Goal: Task Accomplishment & Management: Use online tool/utility

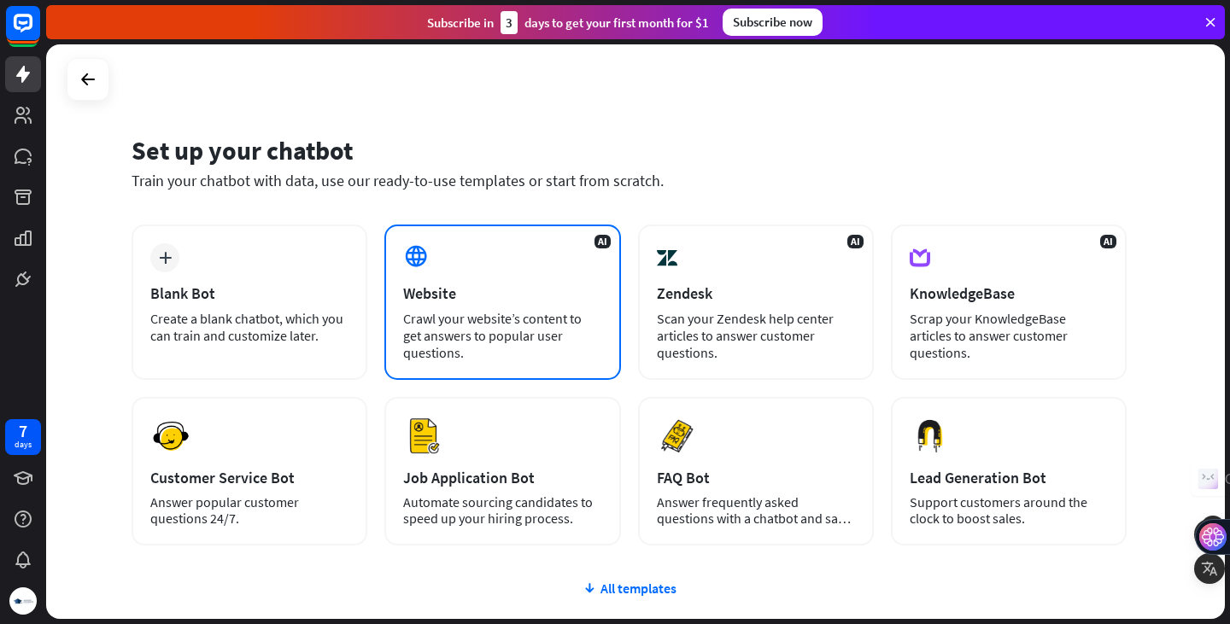
scroll to position [131, 0]
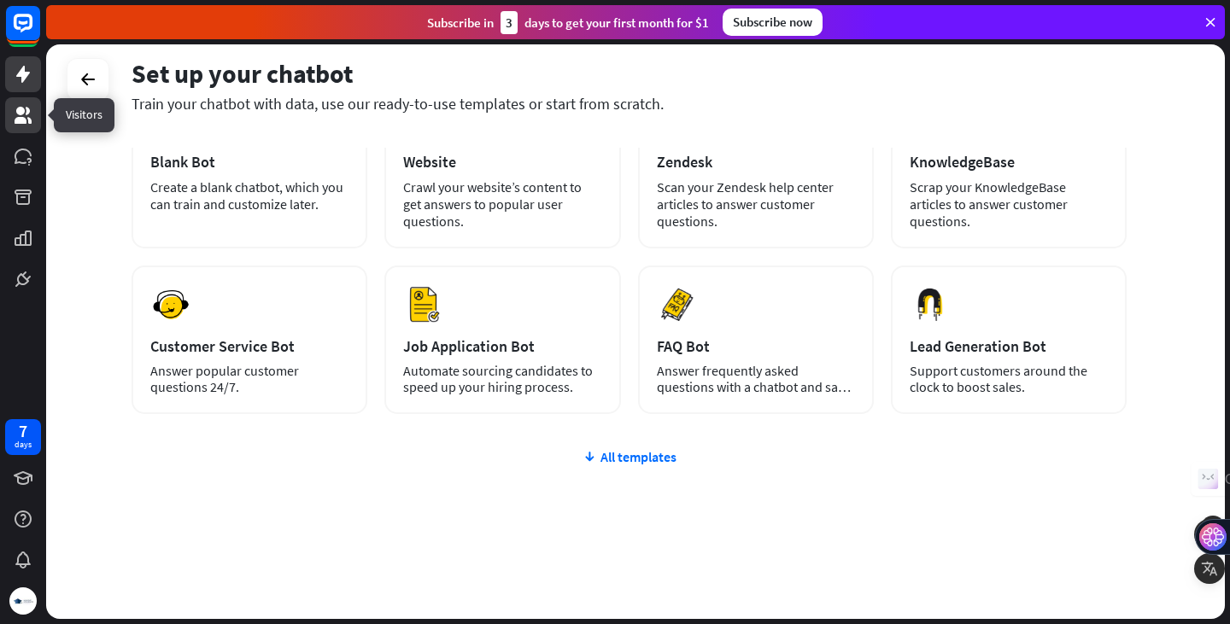
click at [24, 112] on icon at bounding box center [23, 115] width 17 height 17
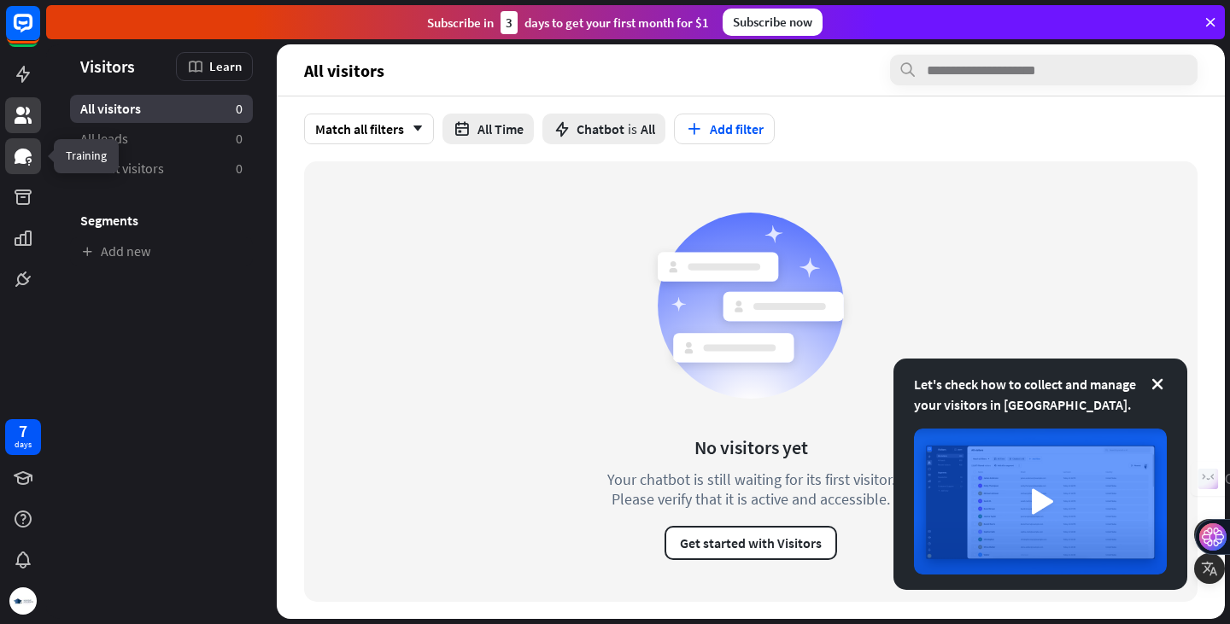
click at [18, 159] on icon at bounding box center [23, 156] width 17 height 15
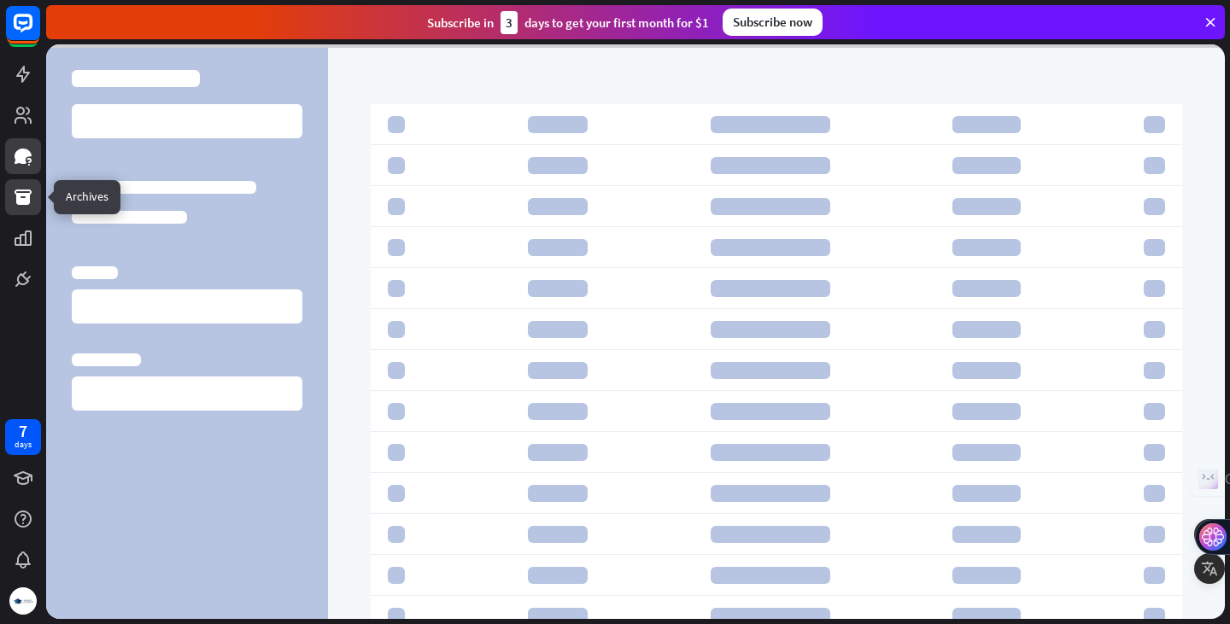
click at [26, 199] on icon at bounding box center [23, 197] width 17 height 15
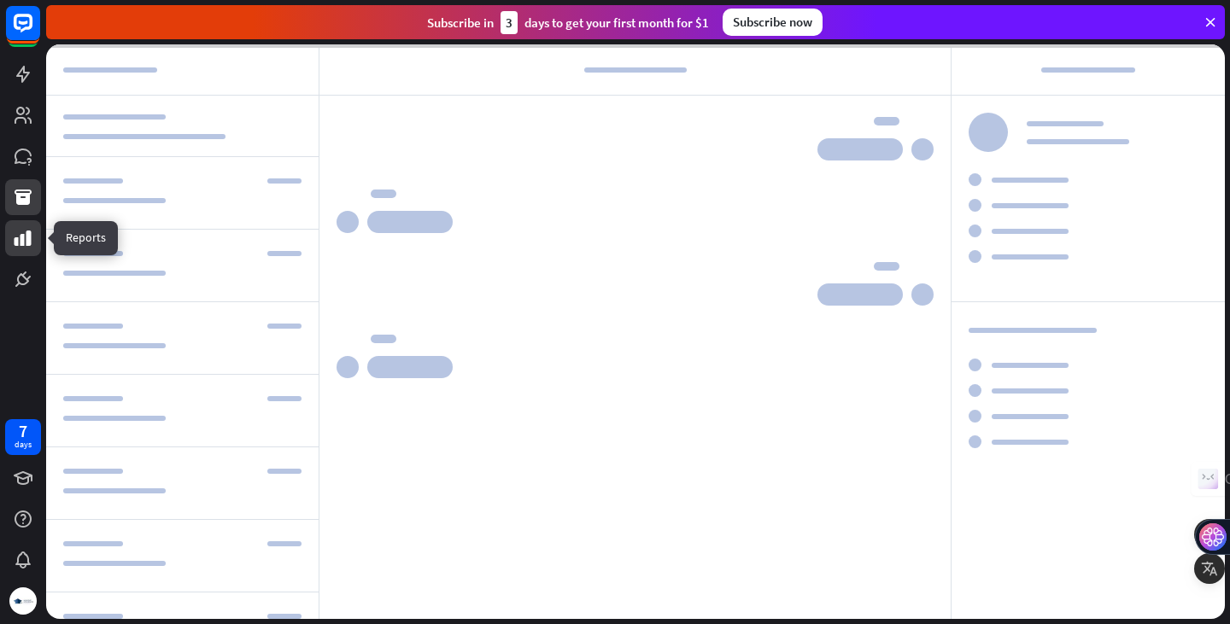
click at [23, 230] on icon at bounding box center [23, 238] width 20 height 20
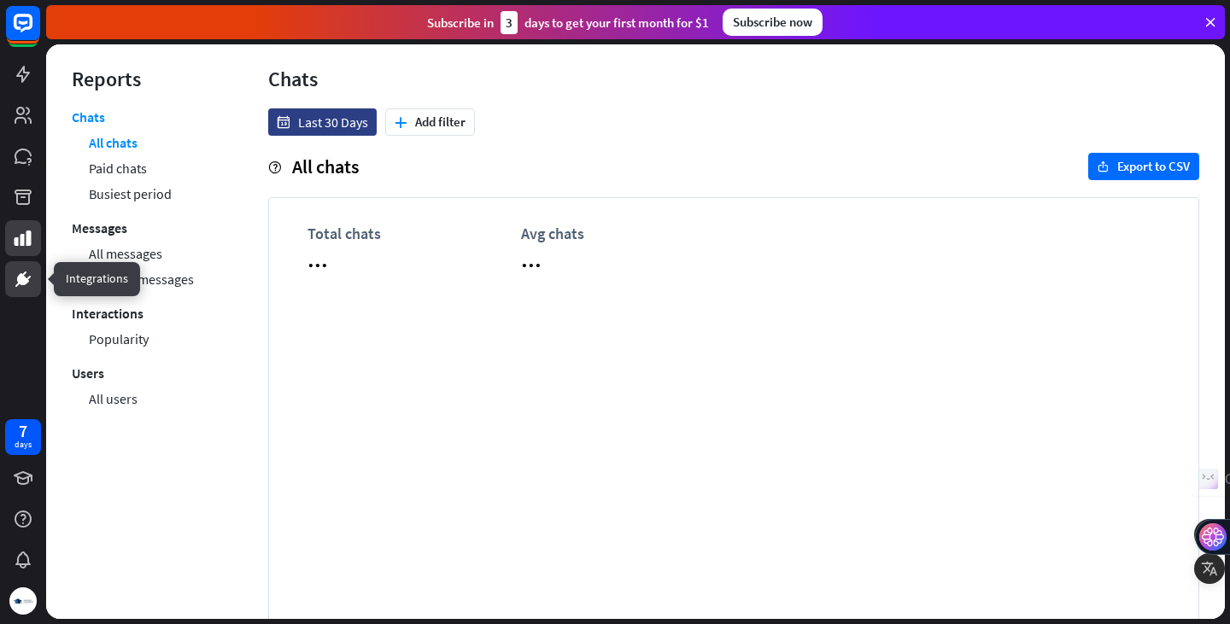
click at [21, 283] on icon at bounding box center [23, 279] width 10 height 10
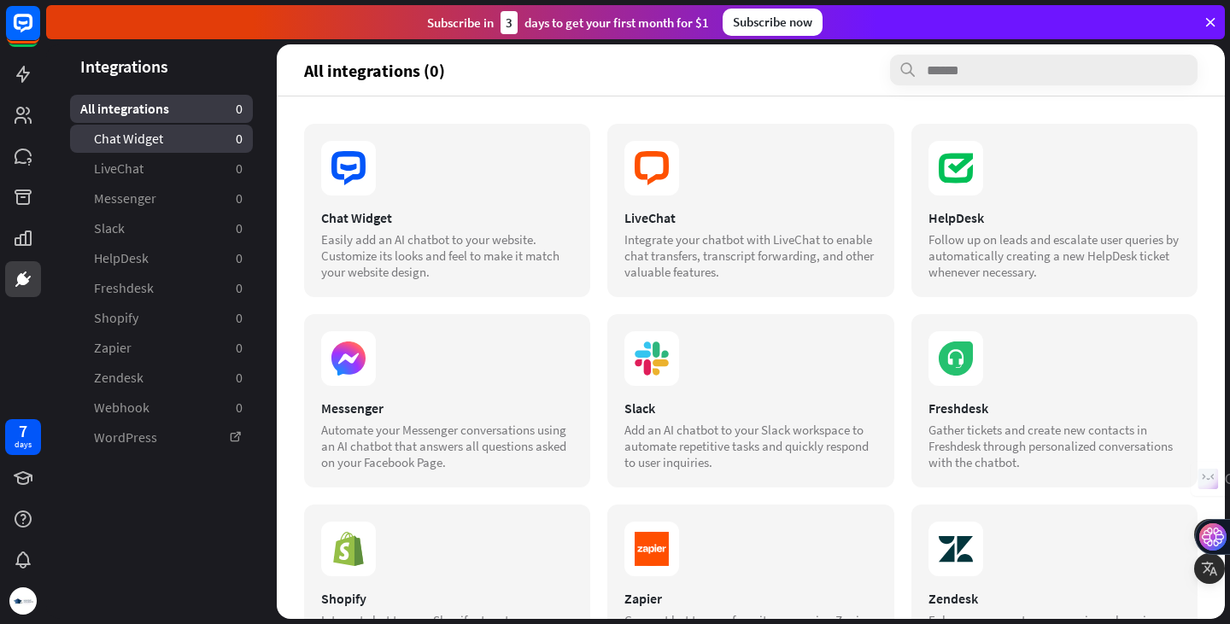
click at [179, 152] on link "Chat Widget 0" at bounding box center [161, 139] width 183 height 28
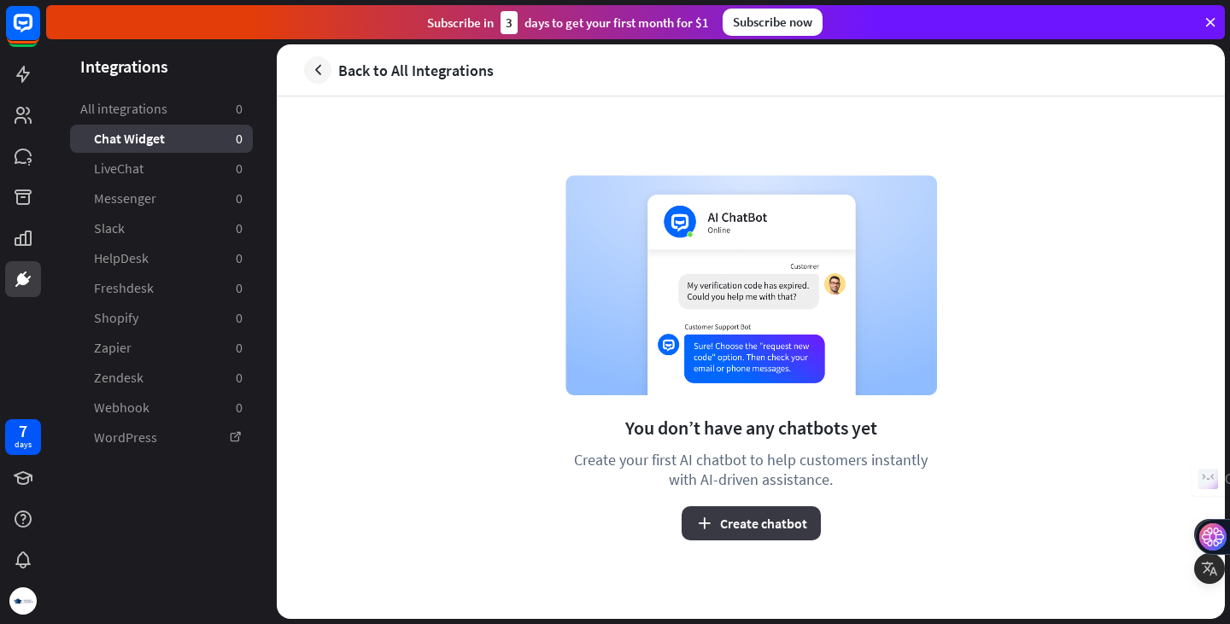
click at [759, 523] on button "Create chatbot" at bounding box center [750, 523] width 139 height 34
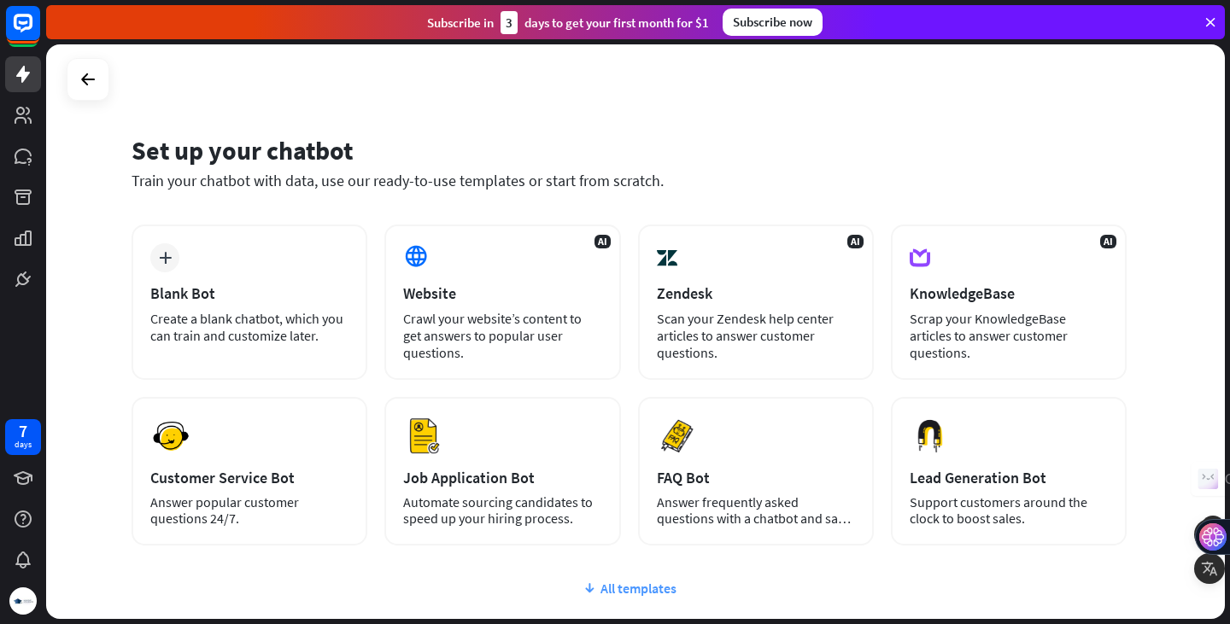
click at [633, 591] on div "All templates" at bounding box center [628, 588] width 995 height 17
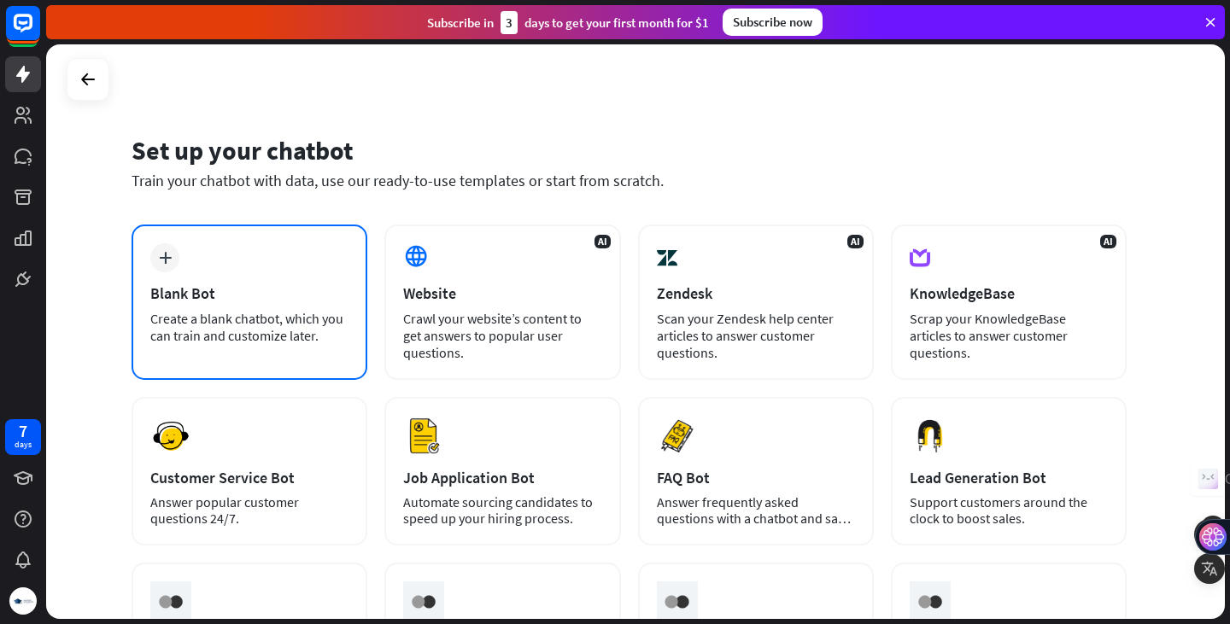
click at [262, 289] on div "Blank Bot" at bounding box center [249, 293] width 198 height 20
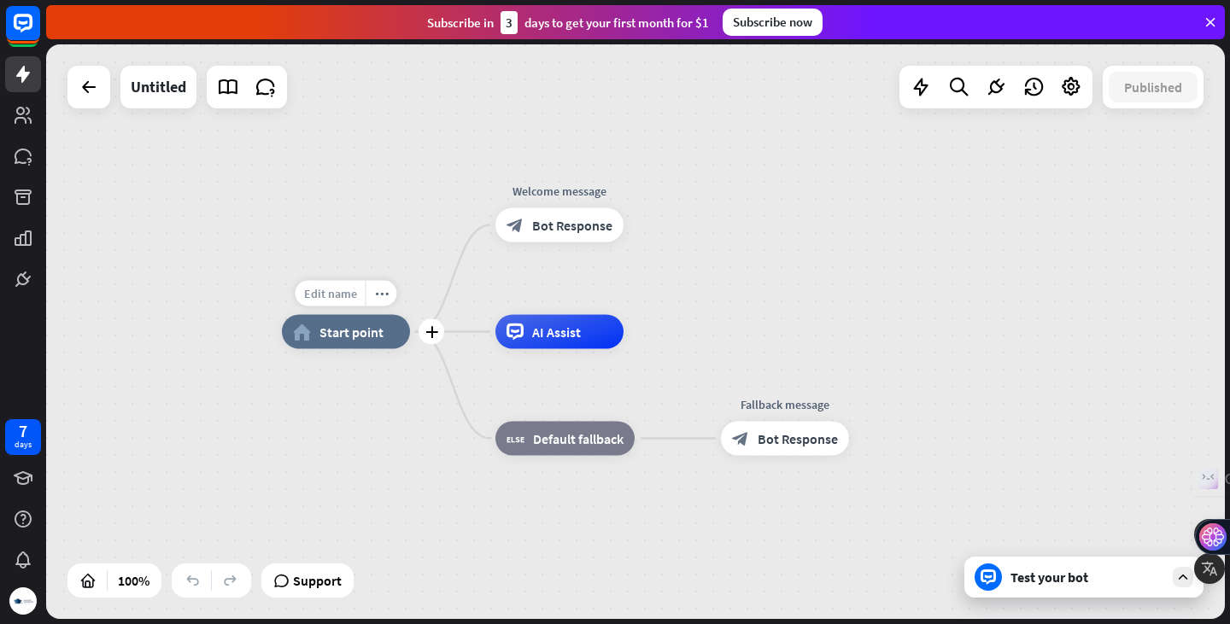
click at [330, 285] on div "Edit name" at bounding box center [330, 294] width 70 height 26
type input "*****"
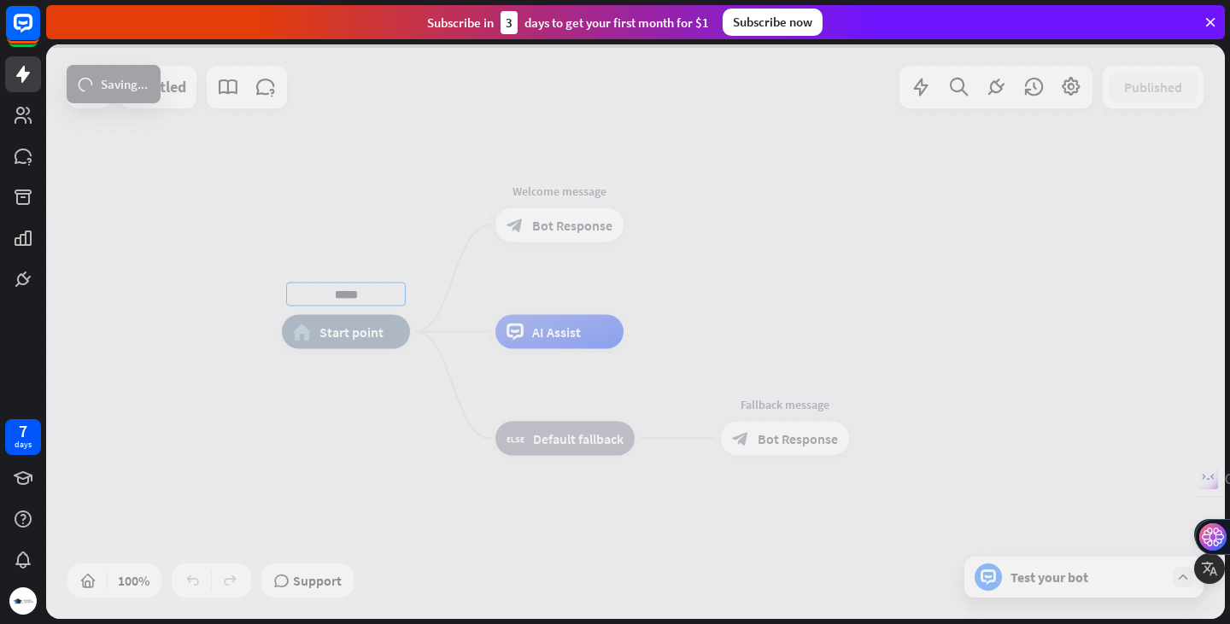
click at [387, 204] on div "***** home_2 Start point Welcome message block_bot_response Bot Response AI Ass…" at bounding box center [635, 331] width 1178 height 575
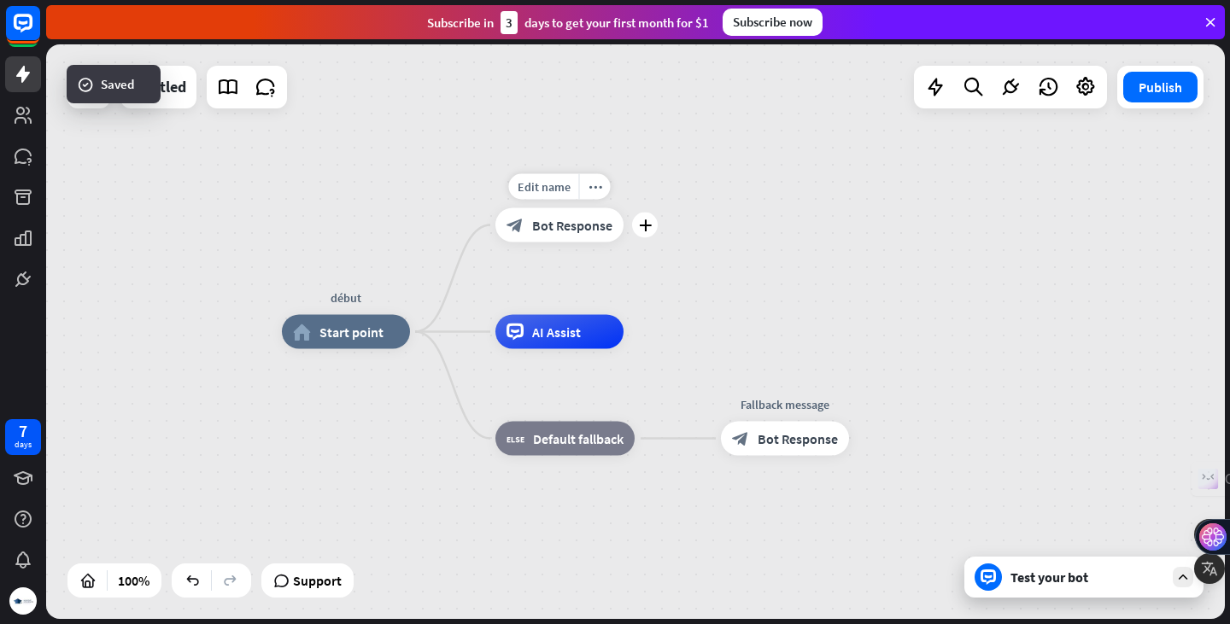
click at [547, 223] on span "Bot Response" at bounding box center [572, 225] width 80 height 17
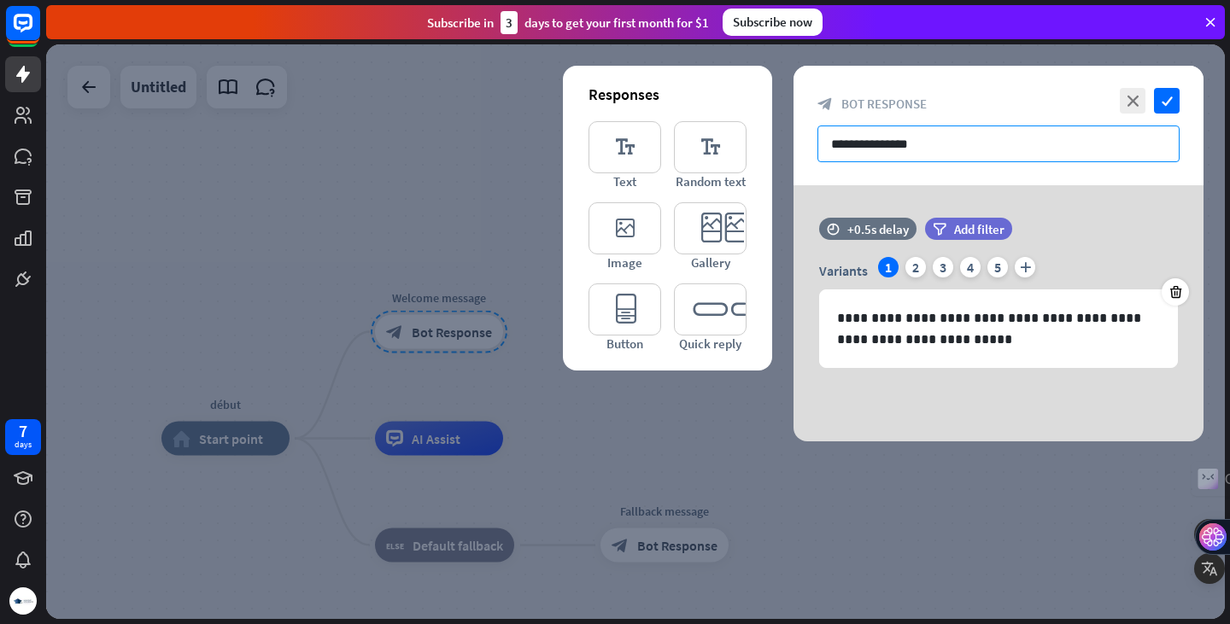
click at [936, 147] on input "**********" at bounding box center [998, 144] width 362 height 37
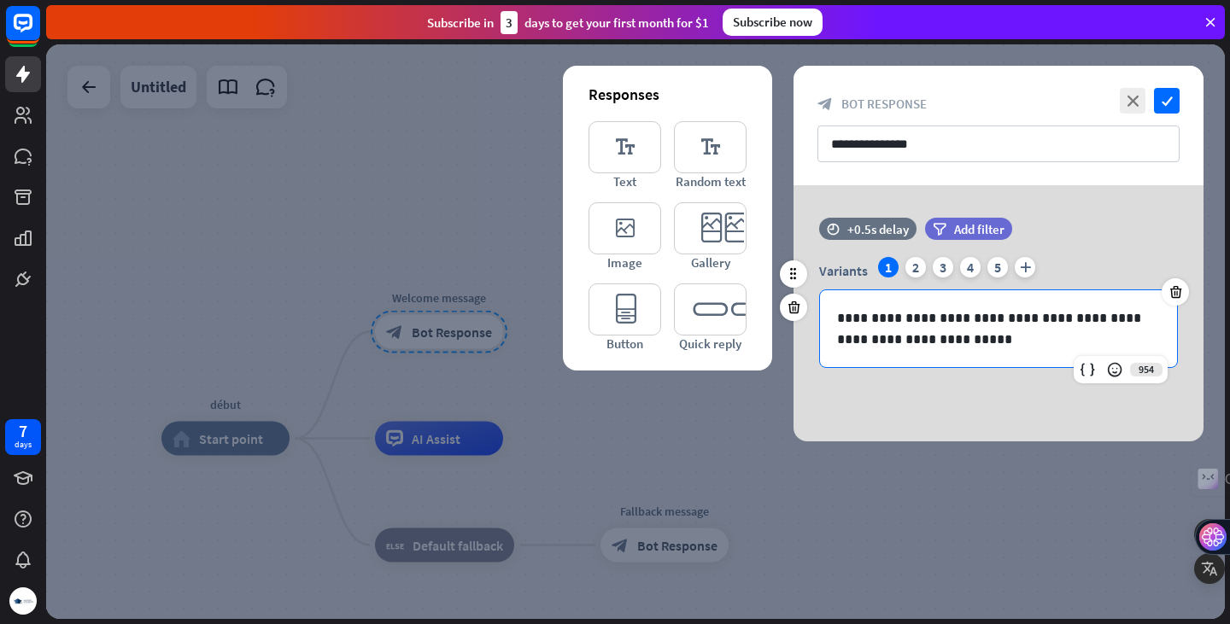
click at [939, 339] on p "**********" at bounding box center [998, 328] width 323 height 43
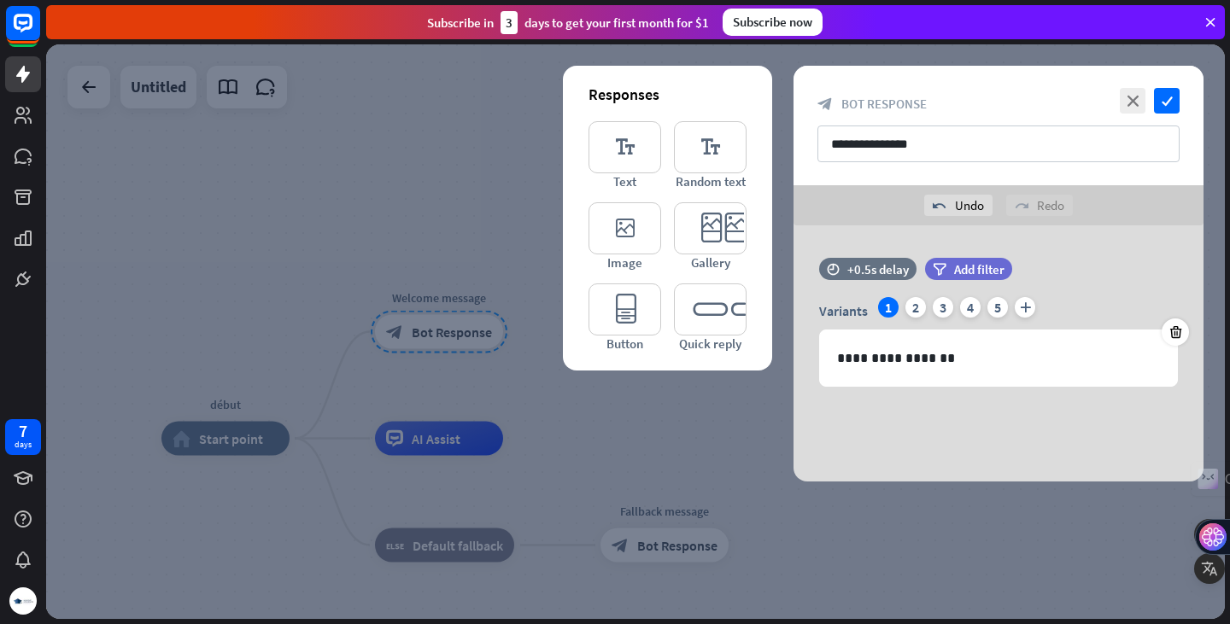
click at [459, 207] on div at bounding box center [635, 331] width 1178 height 575
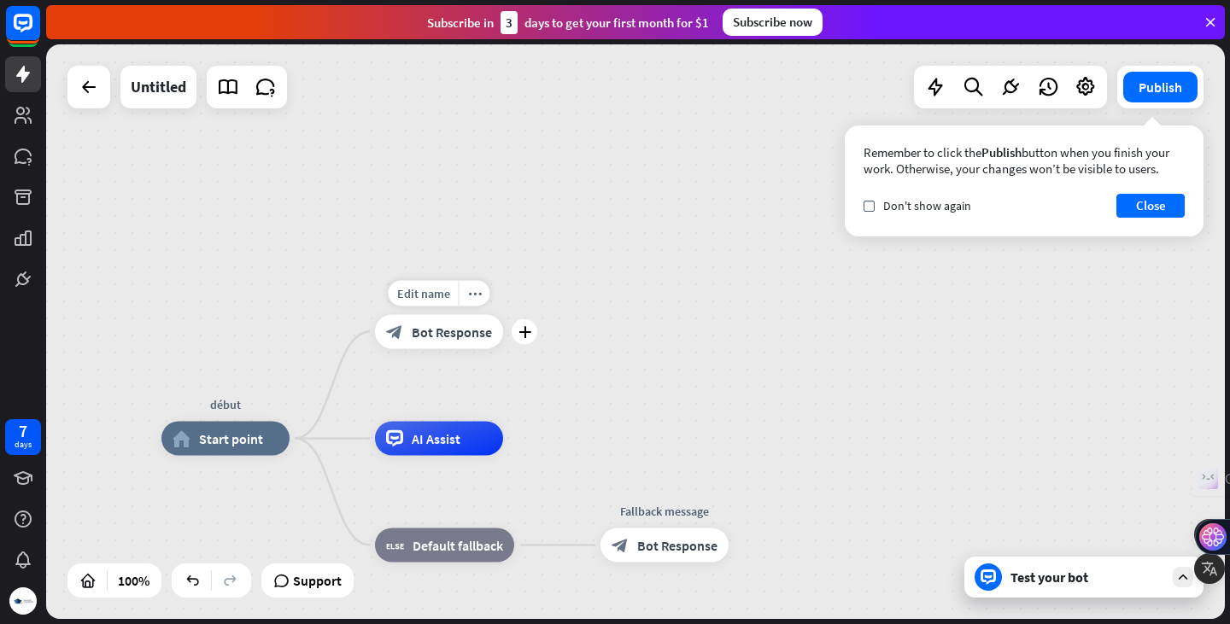
click at [456, 335] on span "Bot Response" at bounding box center [452, 332] width 80 height 17
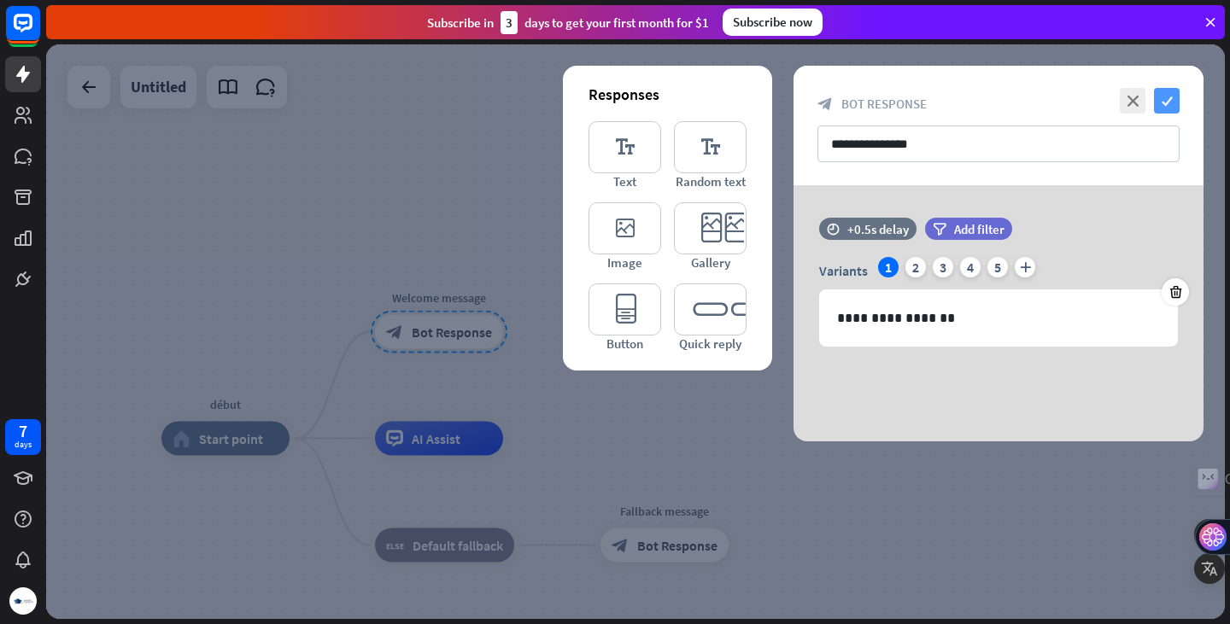
drag, startPoint x: 1169, startPoint y: 114, endPoint x: 1166, endPoint y: 102, distance: 11.4
click at [1166, 102] on div "**********" at bounding box center [998, 126] width 410 height 120
click at [1166, 102] on icon "check" at bounding box center [1167, 101] width 26 height 26
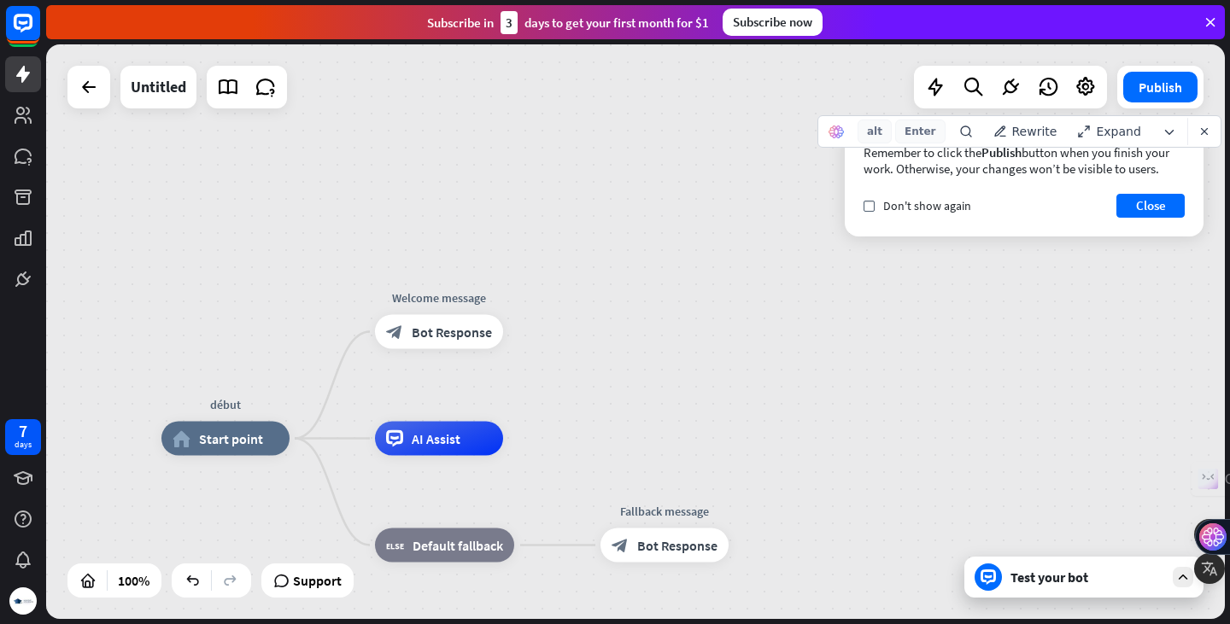
click at [836, 358] on div "début home_2 Start point Welcome message block_bot_response Bot Response AI Ass…" at bounding box center [635, 331] width 1178 height 575
click at [1198, 137] on icon "button" at bounding box center [1204, 132] width 12 height 12
click at [1131, 194] on span "Disable on this site" at bounding box center [1169, 195] width 114 height 17
click at [1137, 214] on button "Close" at bounding box center [1150, 206] width 68 height 24
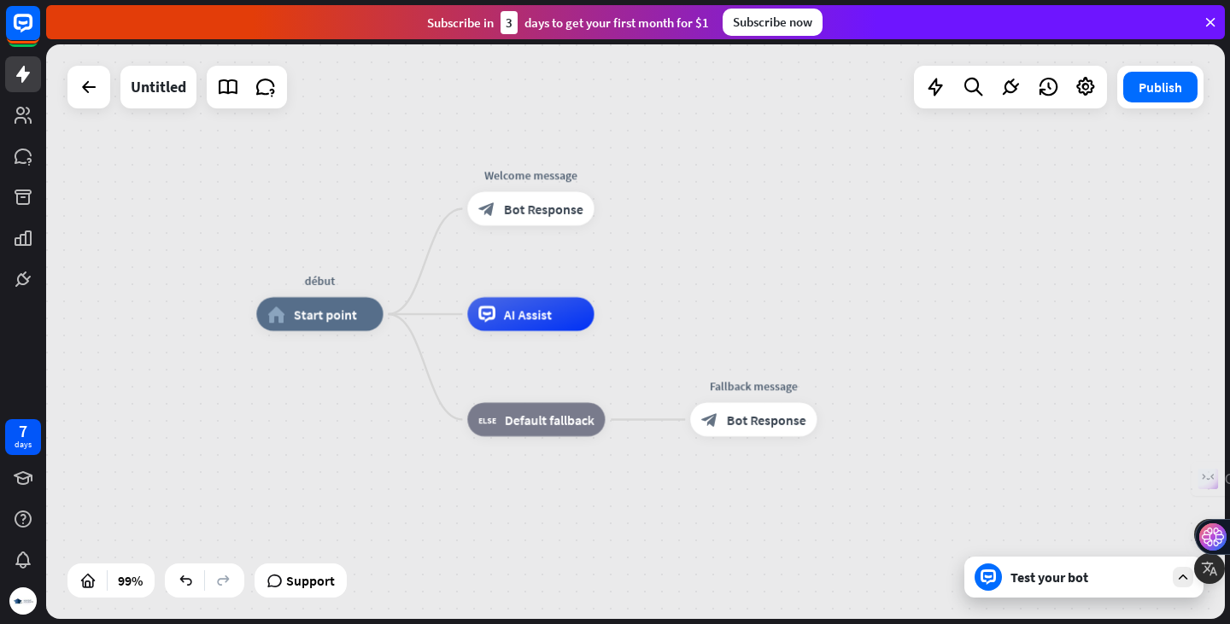
drag, startPoint x: 611, startPoint y: 324, endPoint x: 685, endPoint y: 211, distance: 135.2
click at [685, 211] on div "début home_2 Start point Welcome message block_bot_response Bot Response AI Ass…" at bounding box center [635, 331] width 1178 height 575
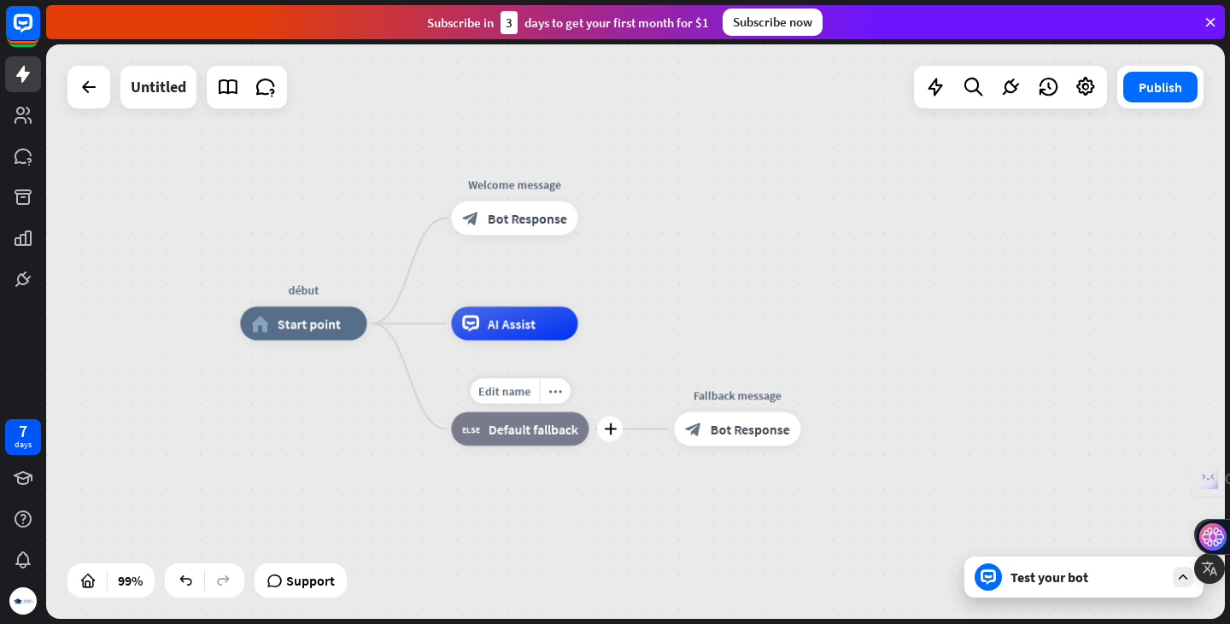
click at [513, 438] on div "block_fallback Default fallback" at bounding box center [519, 429] width 137 height 34
click at [736, 434] on span "Bot Response" at bounding box center [749, 429] width 79 height 17
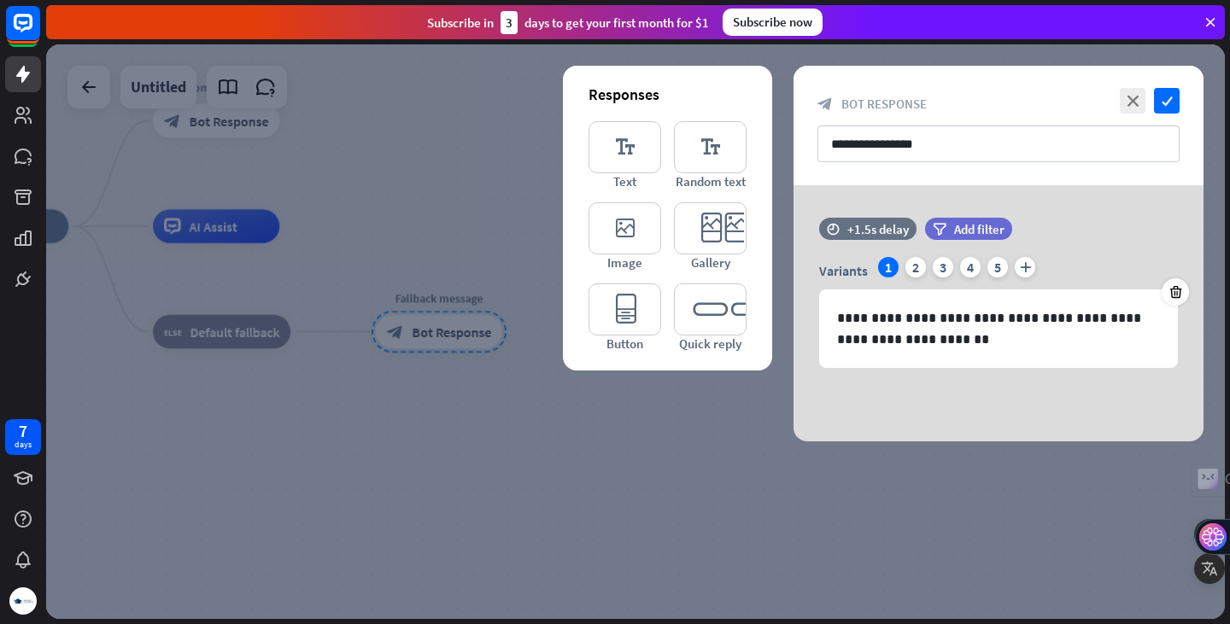
click at [524, 450] on div at bounding box center [635, 331] width 1178 height 575
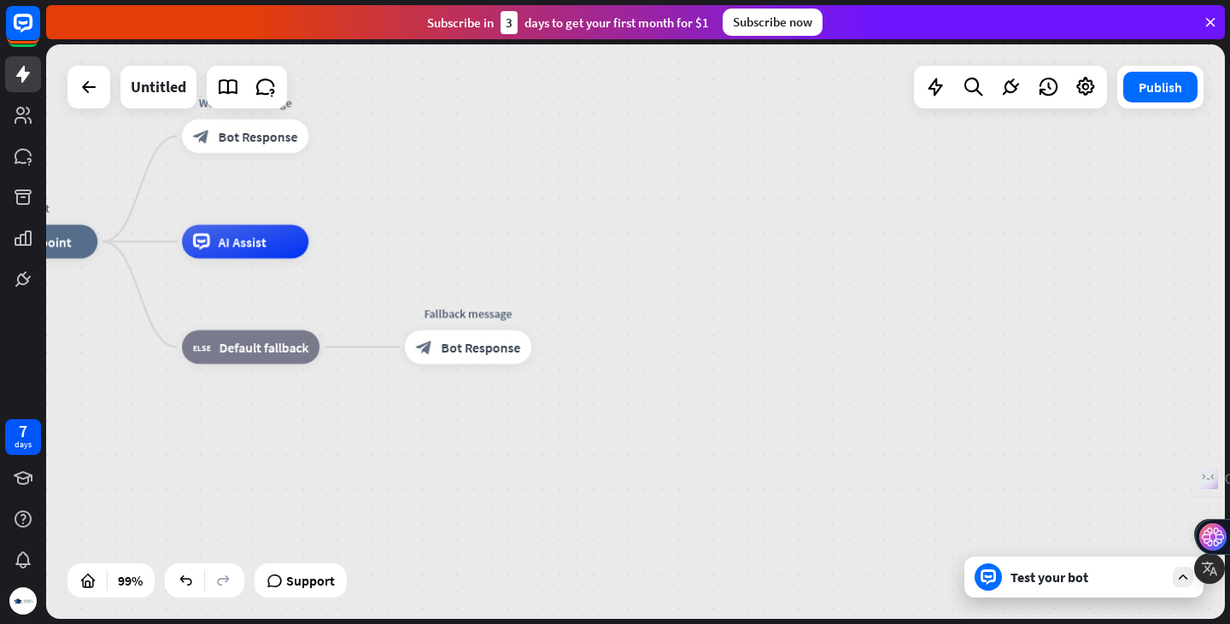
drag, startPoint x: 431, startPoint y: 458, endPoint x: 466, endPoint y: 479, distance: 41.0
click at [466, 479] on div "début home_2 Start point Welcome message block_bot_response Bot Response AI Ass…" at bounding box center [553, 526] width 1164 height 568
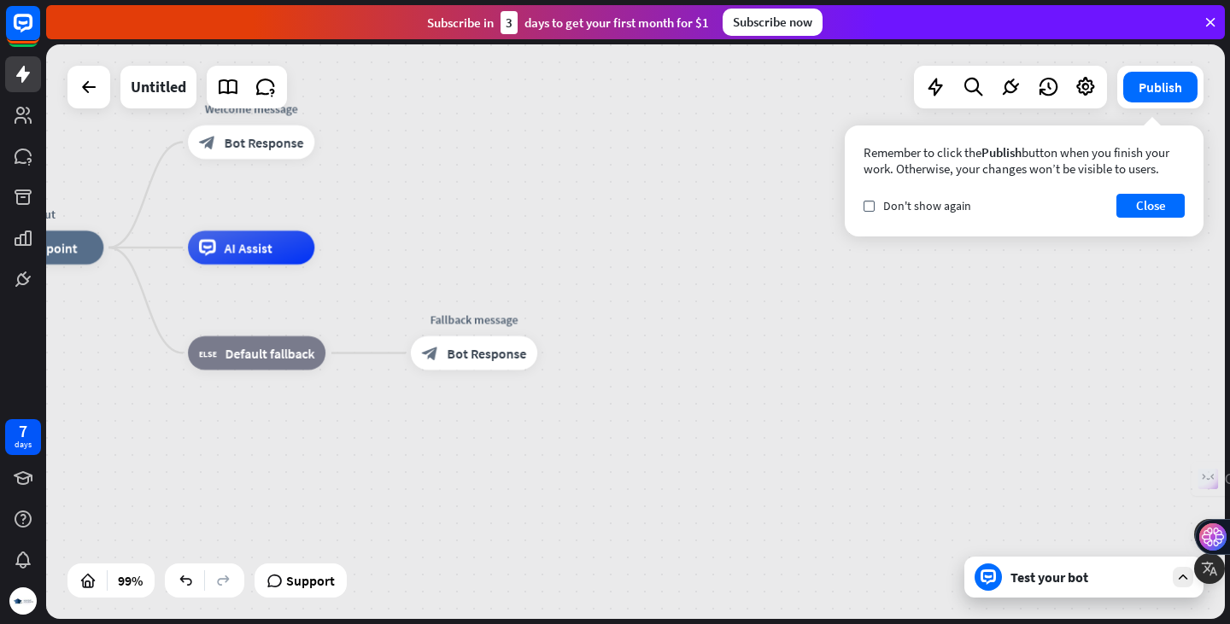
drag, startPoint x: 466, startPoint y: 479, endPoint x: 616, endPoint y: 546, distance: 163.6
click at [616, 546] on div "début home_2 Start point Welcome message block_bot_response Bot Response AI Ass…" at bounding box center [559, 532] width 1164 height 568
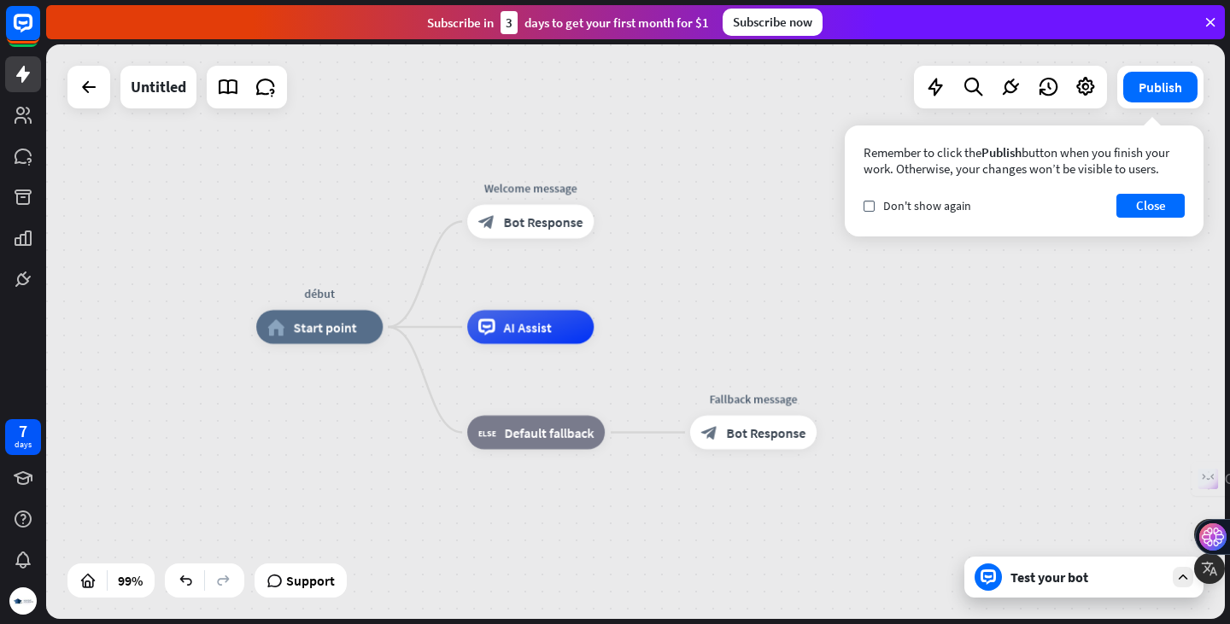
drag, startPoint x: 616, startPoint y: 546, endPoint x: 751, endPoint y: 561, distance: 135.8
click at [751, 561] on div "début home_2 Start point Welcome message block_bot_response Bot Response AI Ass…" at bounding box center [838, 611] width 1164 height 568
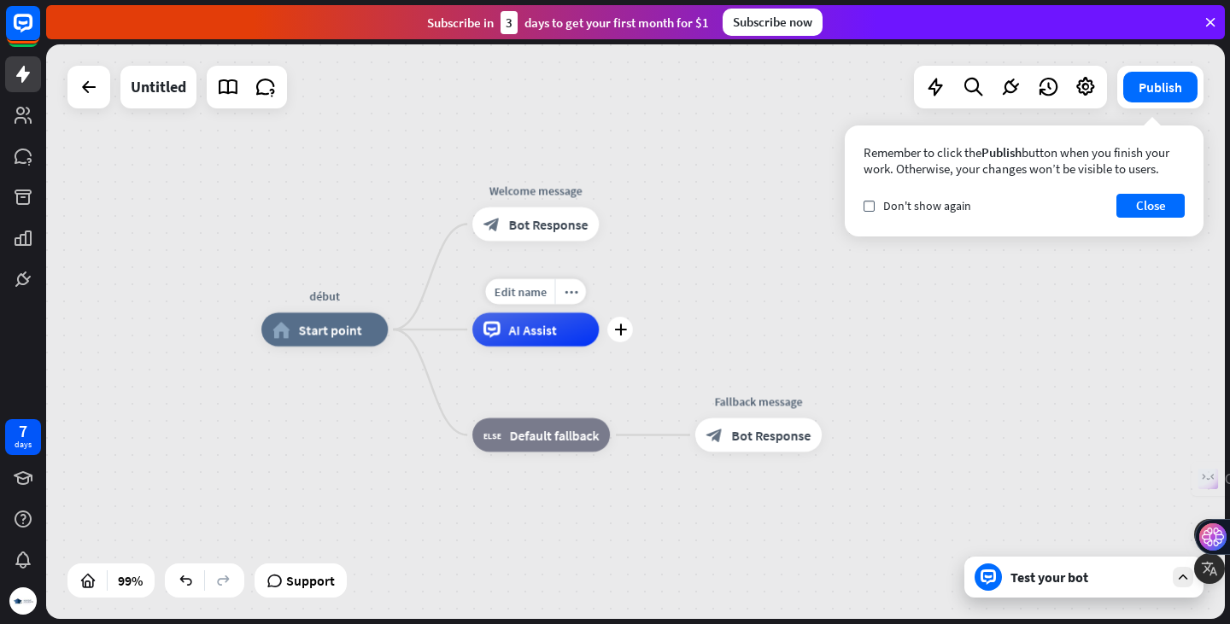
click at [524, 334] on span "AI Assist" at bounding box center [533, 329] width 48 height 17
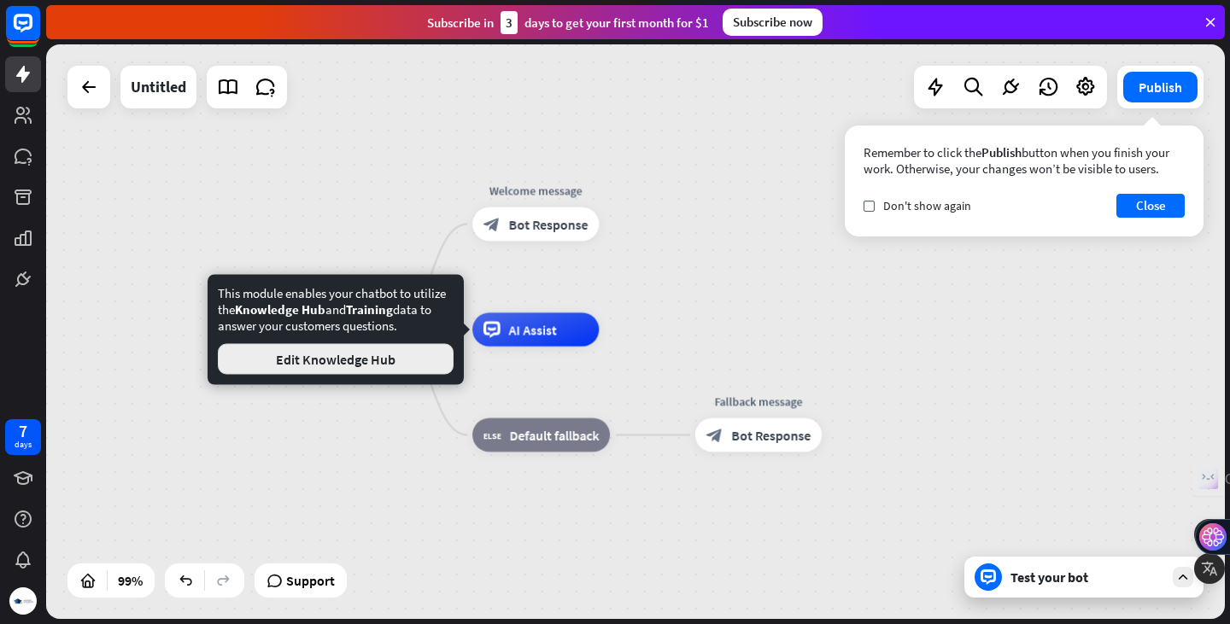
click at [339, 359] on button "Edit Knowledge Hub" at bounding box center [336, 359] width 236 height 31
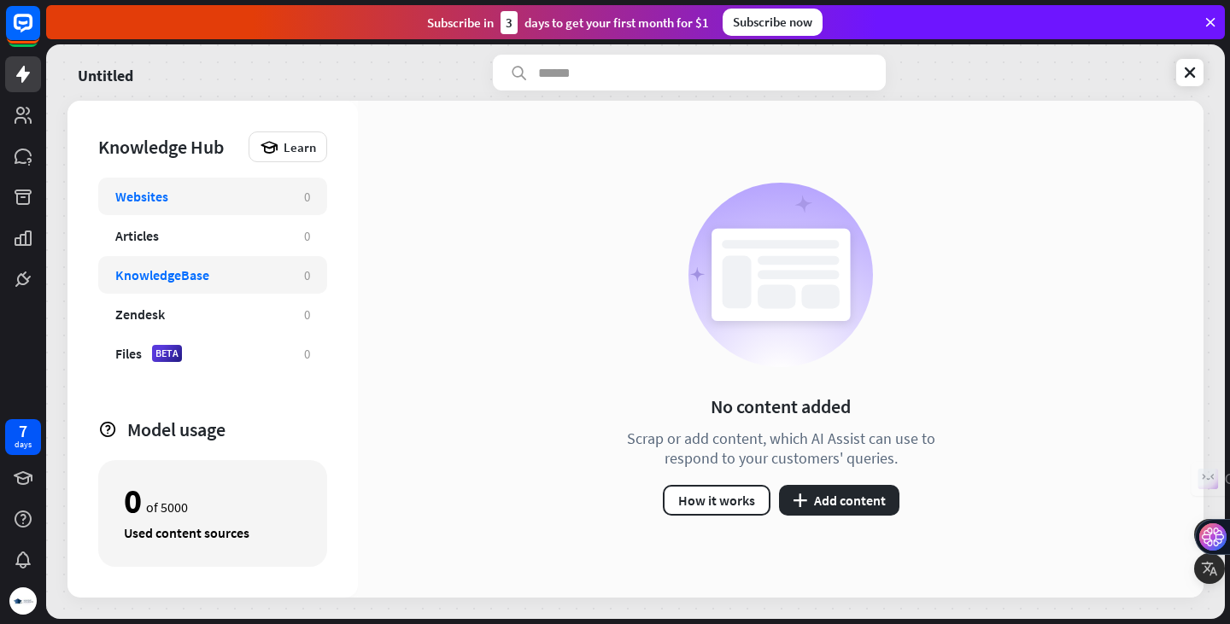
click at [155, 283] on div "KnowledgeBase" at bounding box center [162, 274] width 94 height 17
click at [176, 196] on div "Websites" at bounding box center [201, 196] width 172 height 17
click at [844, 504] on button "plus Add content" at bounding box center [839, 500] width 120 height 31
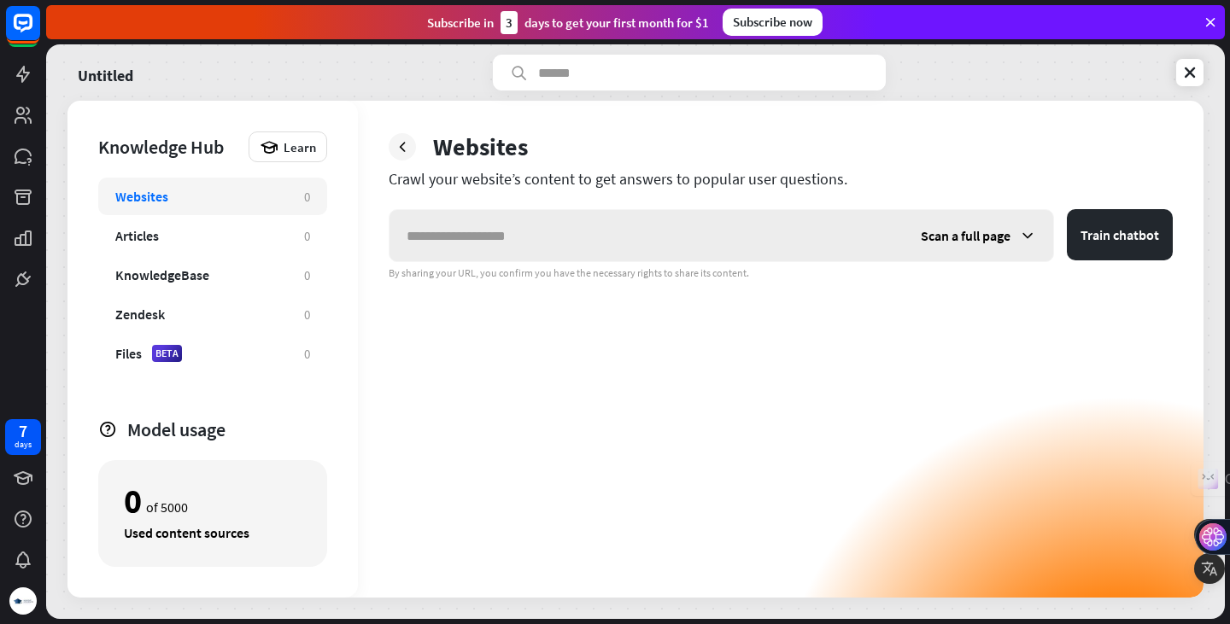
click at [1008, 243] on span "Scan a full page" at bounding box center [965, 235] width 90 height 17
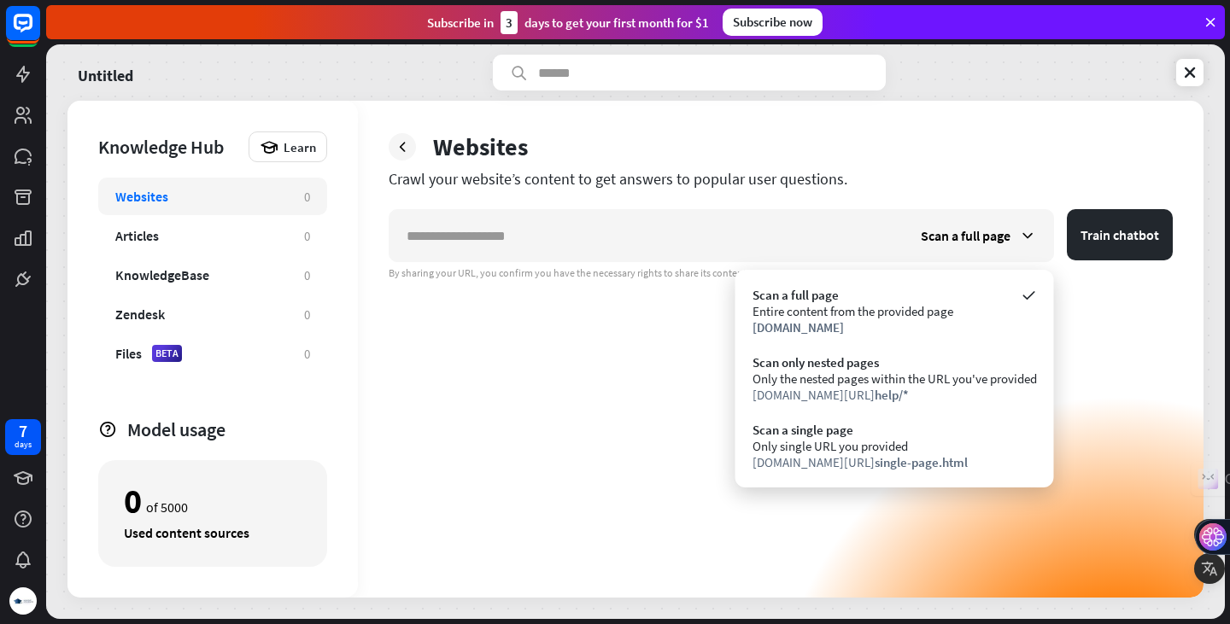
click at [580, 367] on div "Scan a full page Train chatbot By sharing your URL, you confirm you have the ne…" at bounding box center [781, 403] width 784 height 389
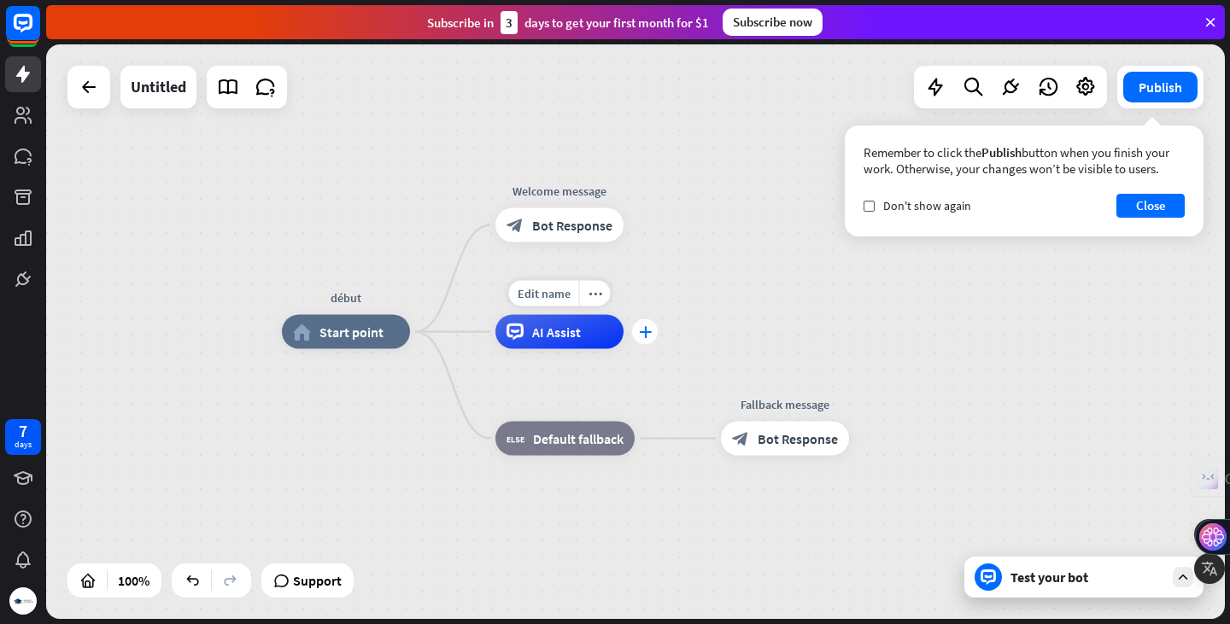
click at [643, 332] on icon "plus" at bounding box center [645, 332] width 13 height 12
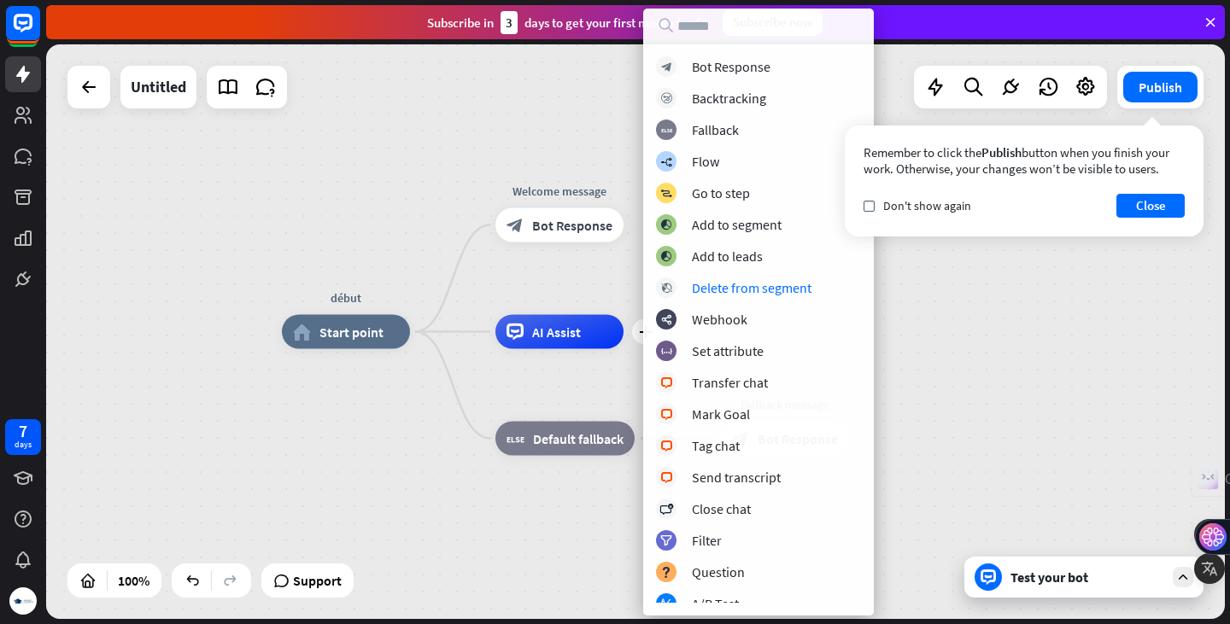
click at [435, 217] on div "début home_2 Start point Welcome message block_bot_response Bot Response plus A…" at bounding box center [635, 331] width 1178 height 575
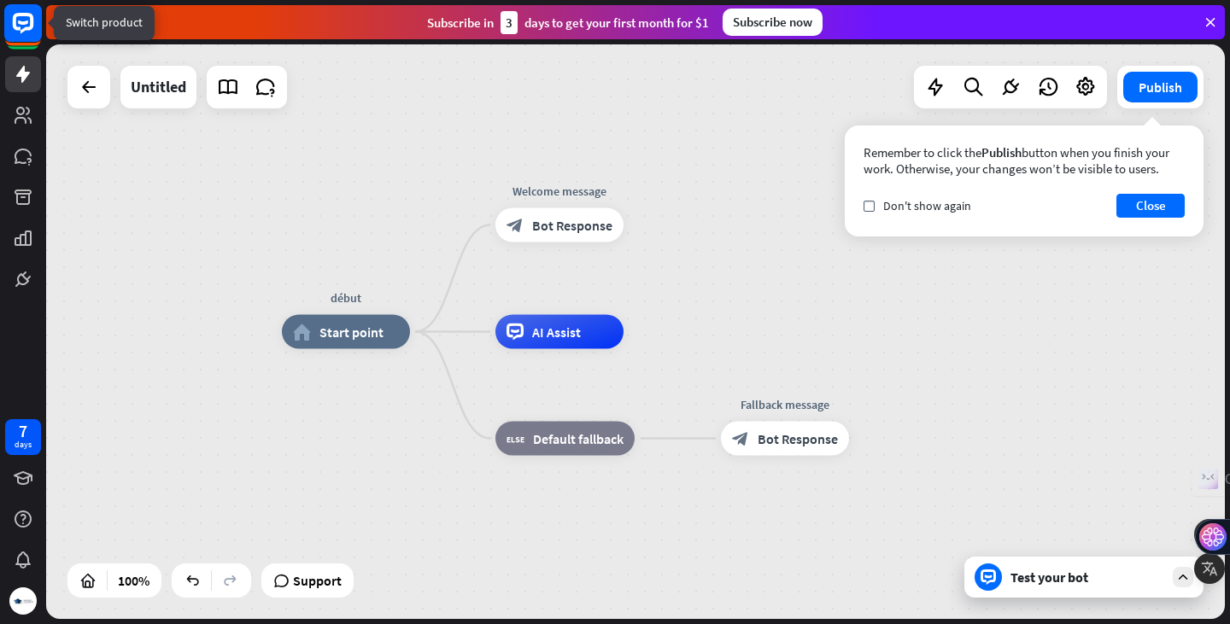
click at [17, 13] on rect at bounding box center [23, 23] width 38 height 38
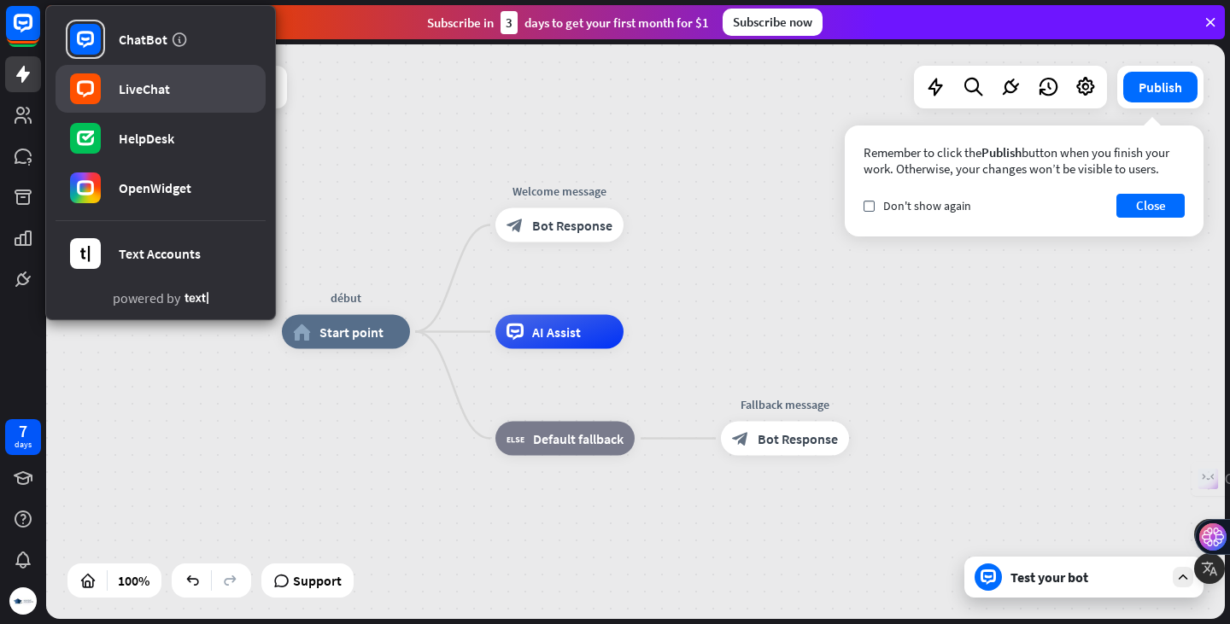
click at [114, 85] on link "LiveChat" at bounding box center [161, 89] width 210 height 48
